Goal: Task Accomplishment & Management: Use online tool/utility

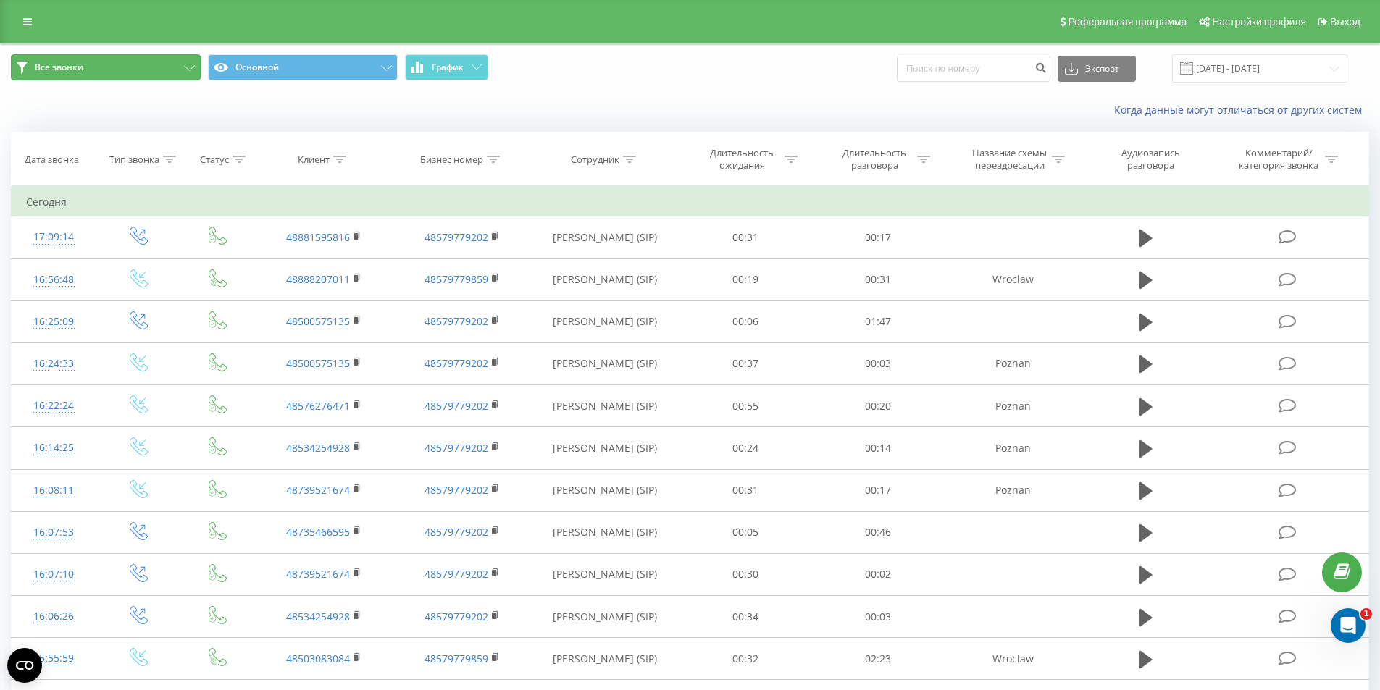
click at [170, 70] on button "Все звонки" at bounding box center [106, 67] width 190 height 26
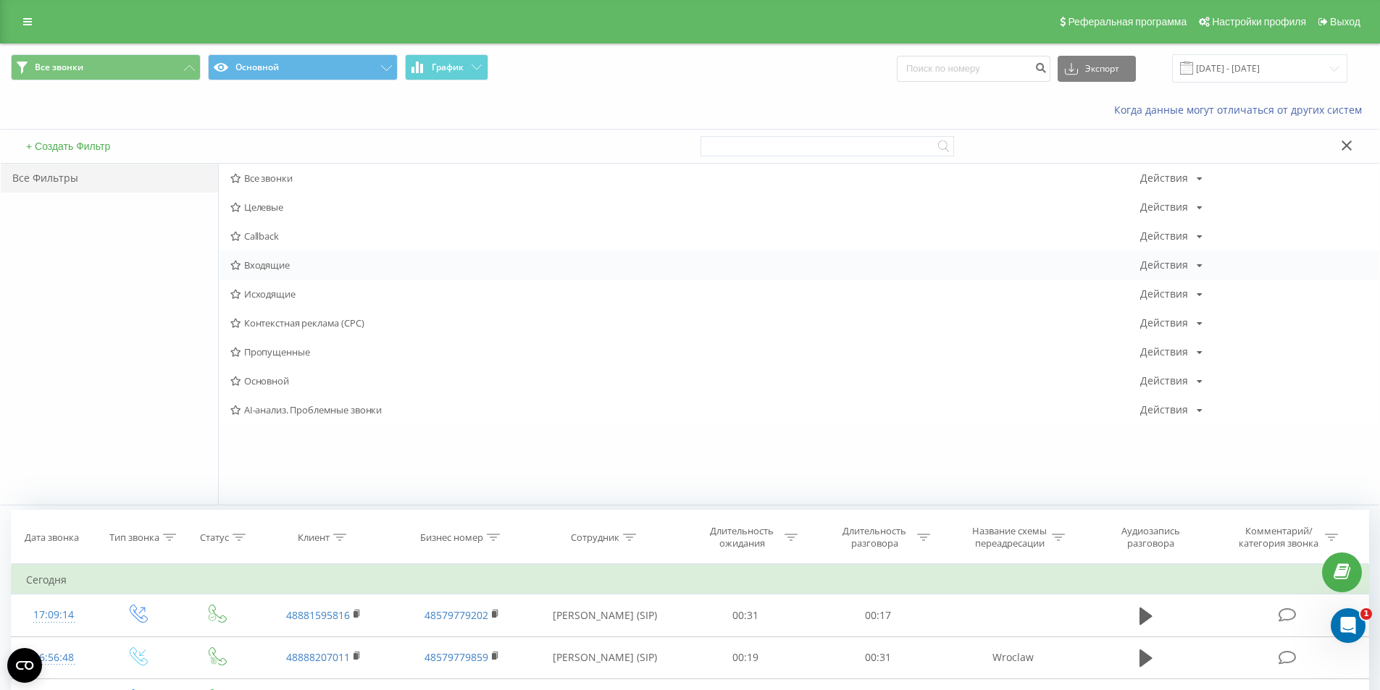
click at [290, 268] on span "Входящие" at bounding box center [685, 265] width 910 height 10
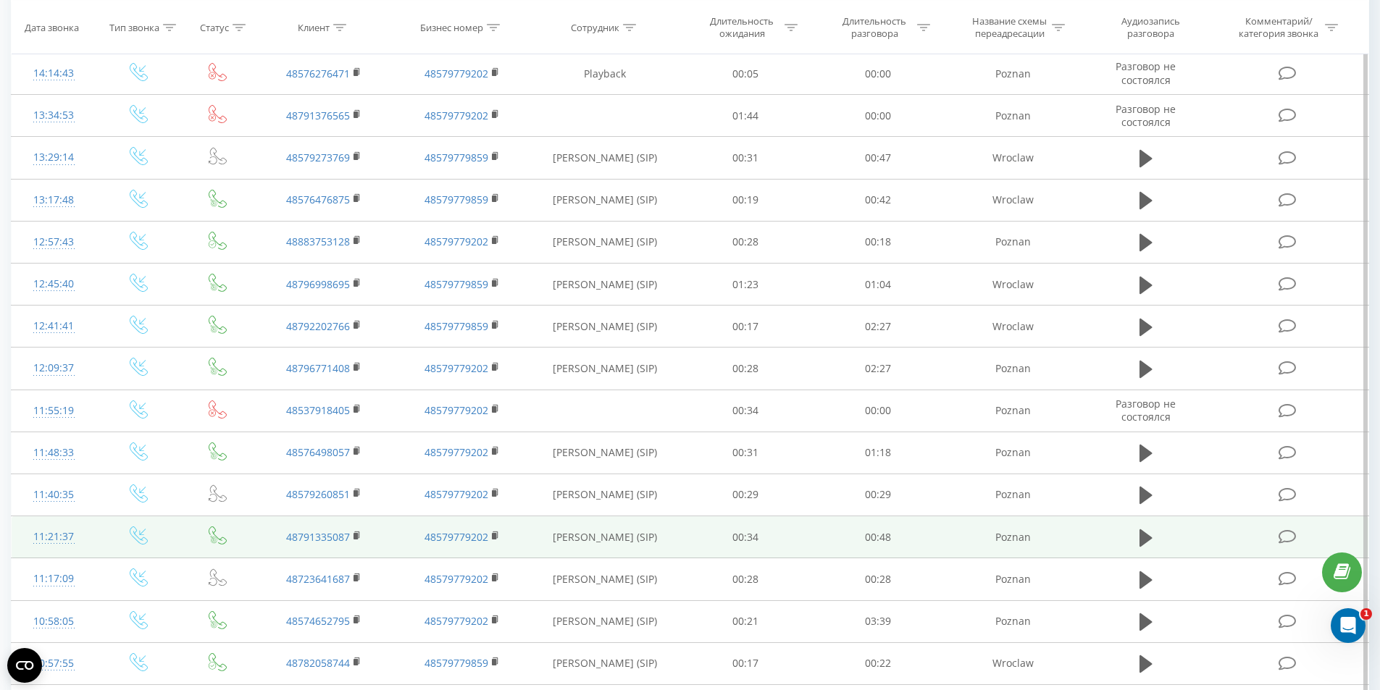
scroll to position [635, 0]
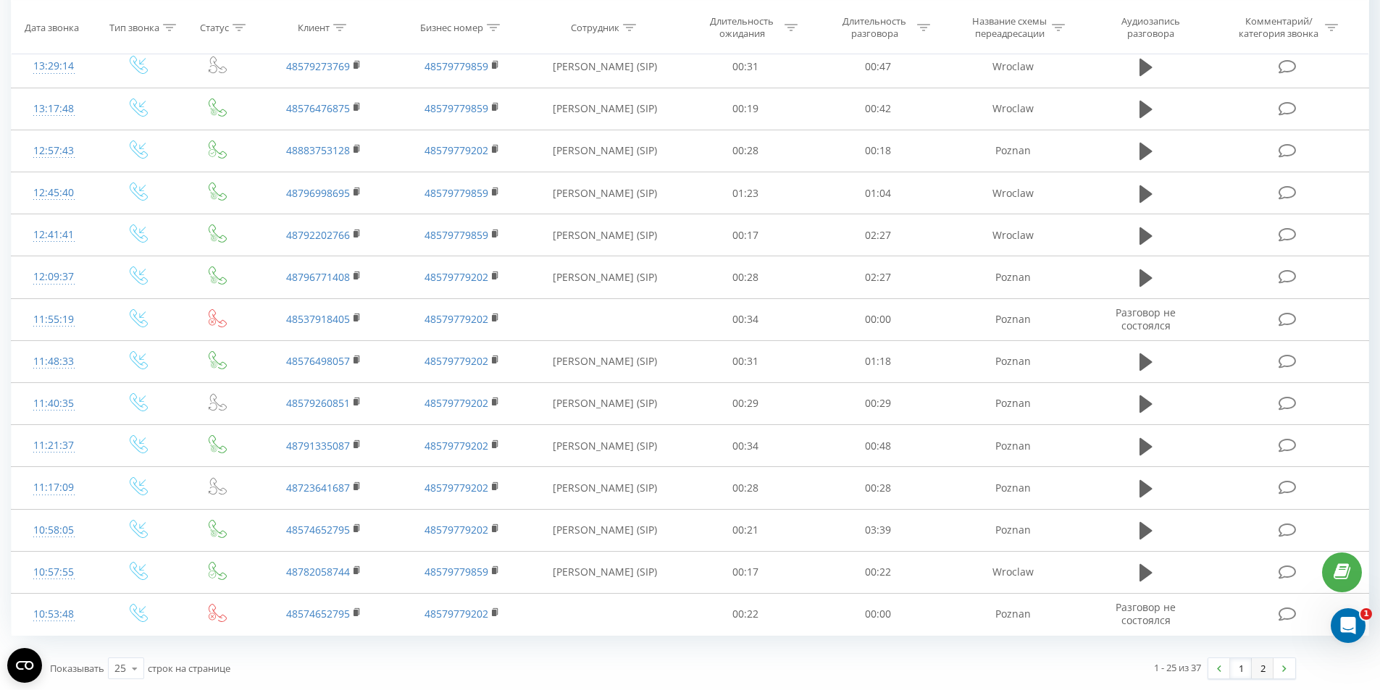
click at [1262, 671] on link "2" at bounding box center [1263, 668] width 22 height 20
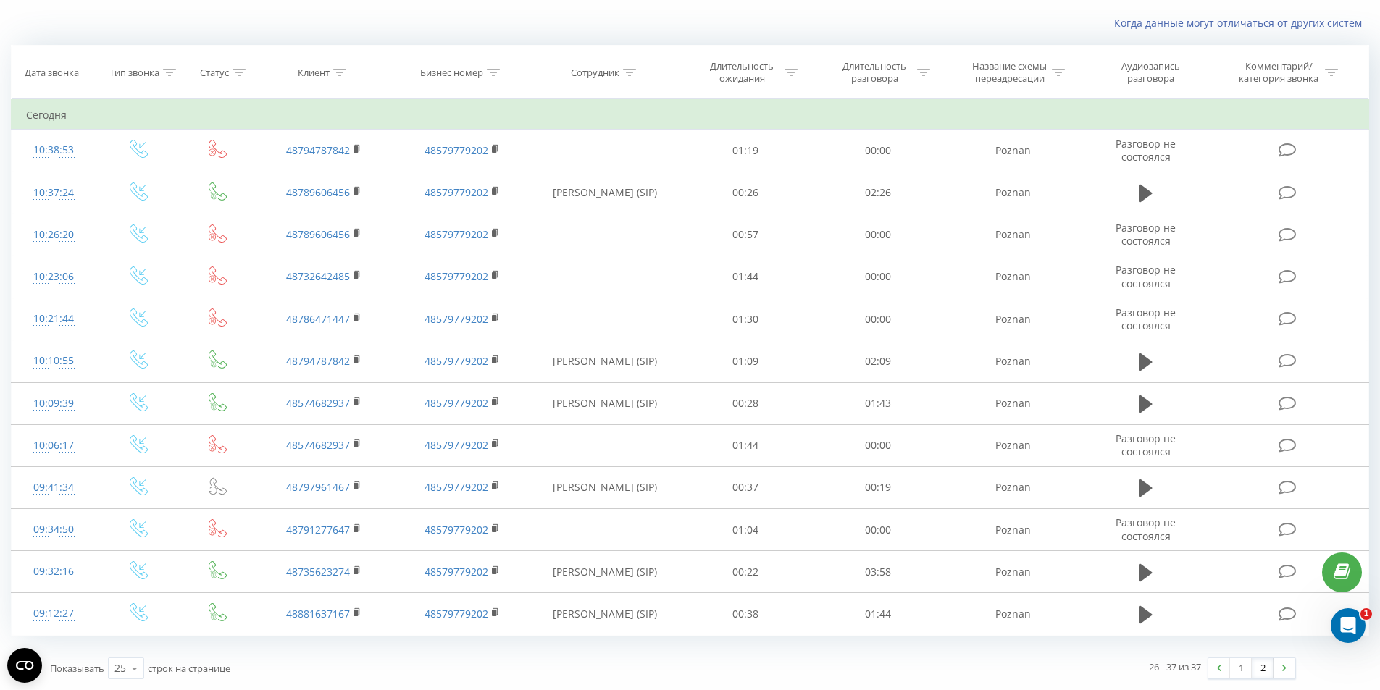
scroll to position [87, 0]
click at [1288, 672] on link at bounding box center [1285, 668] width 22 height 20
click at [1241, 666] on link "1" at bounding box center [1241, 668] width 22 height 20
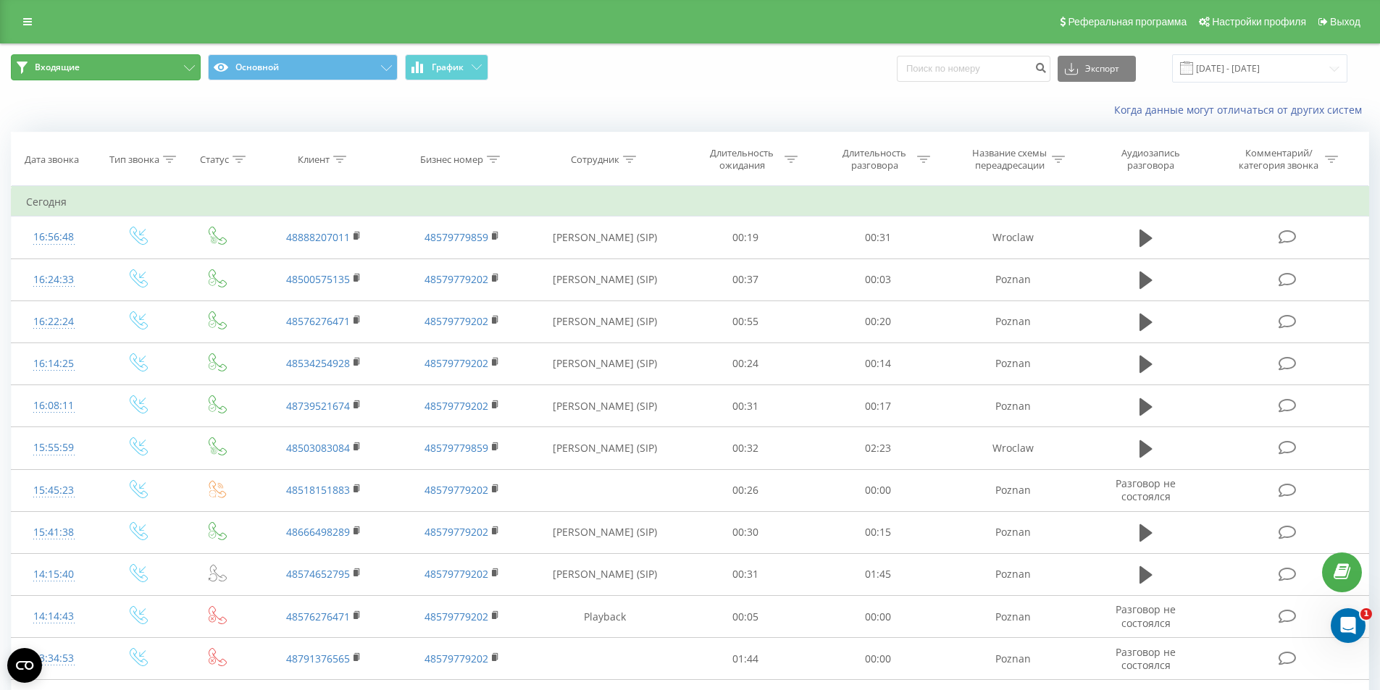
click at [167, 62] on button "Входящие" at bounding box center [106, 67] width 190 height 26
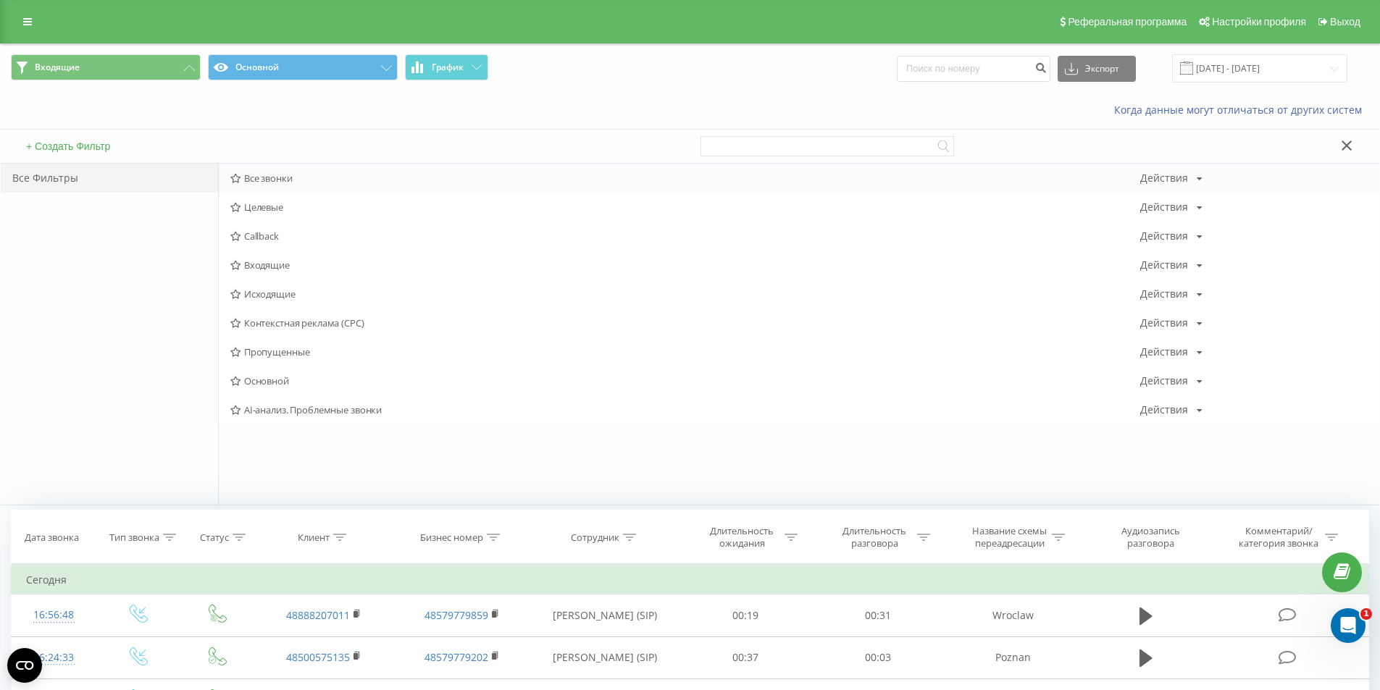
click at [259, 185] on div "Все звонки Действия Редактировать Копировать Удалить По умолчанию Поделиться" at bounding box center [799, 178] width 1160 height 29
click at [283, 183] on span "Все звонки" at bounding box center [685, 178] width 910 height 10
